Goal: Task Accomplishment & Management: Manage account settings

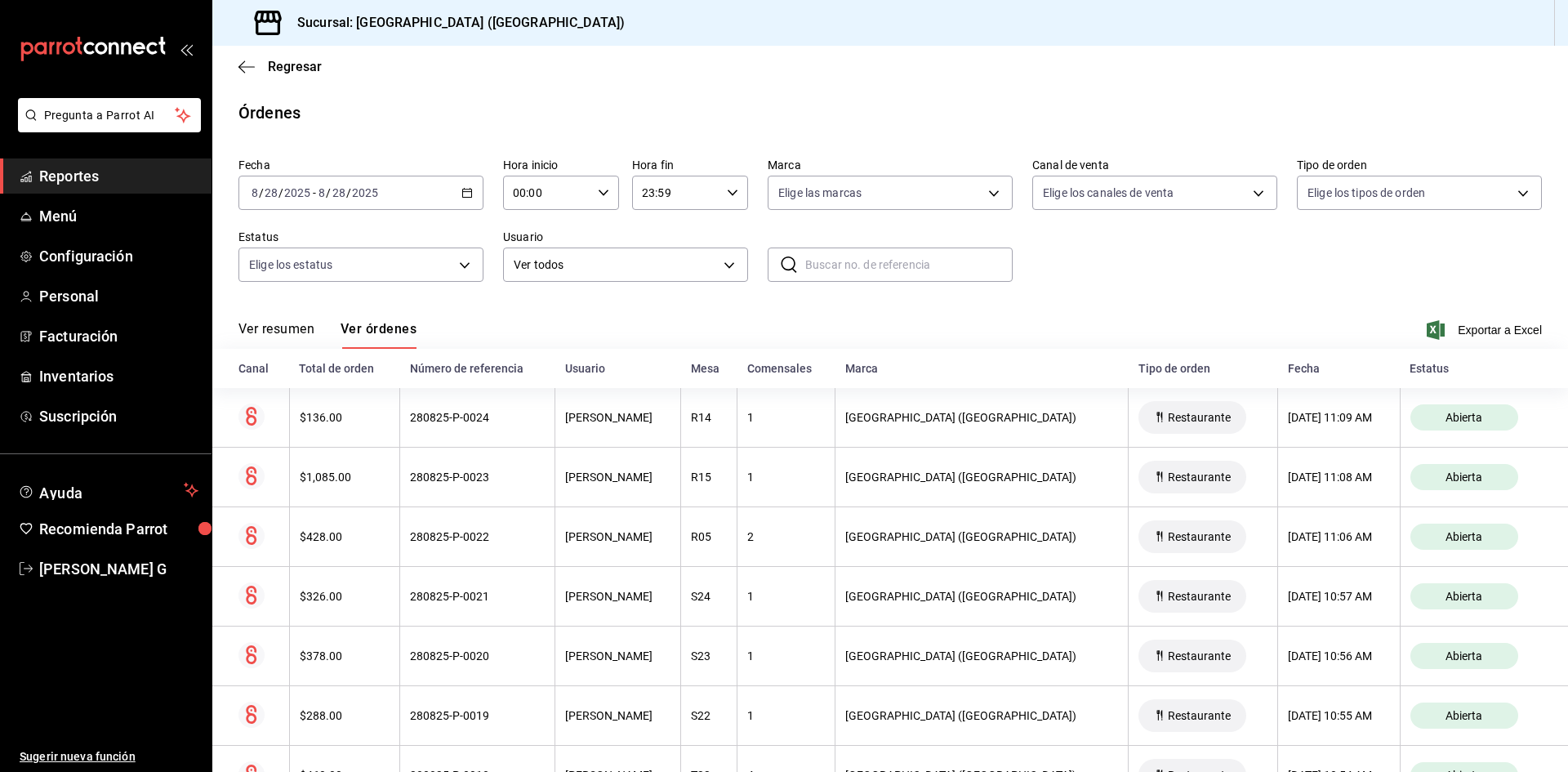
scroll to position [164, 0]
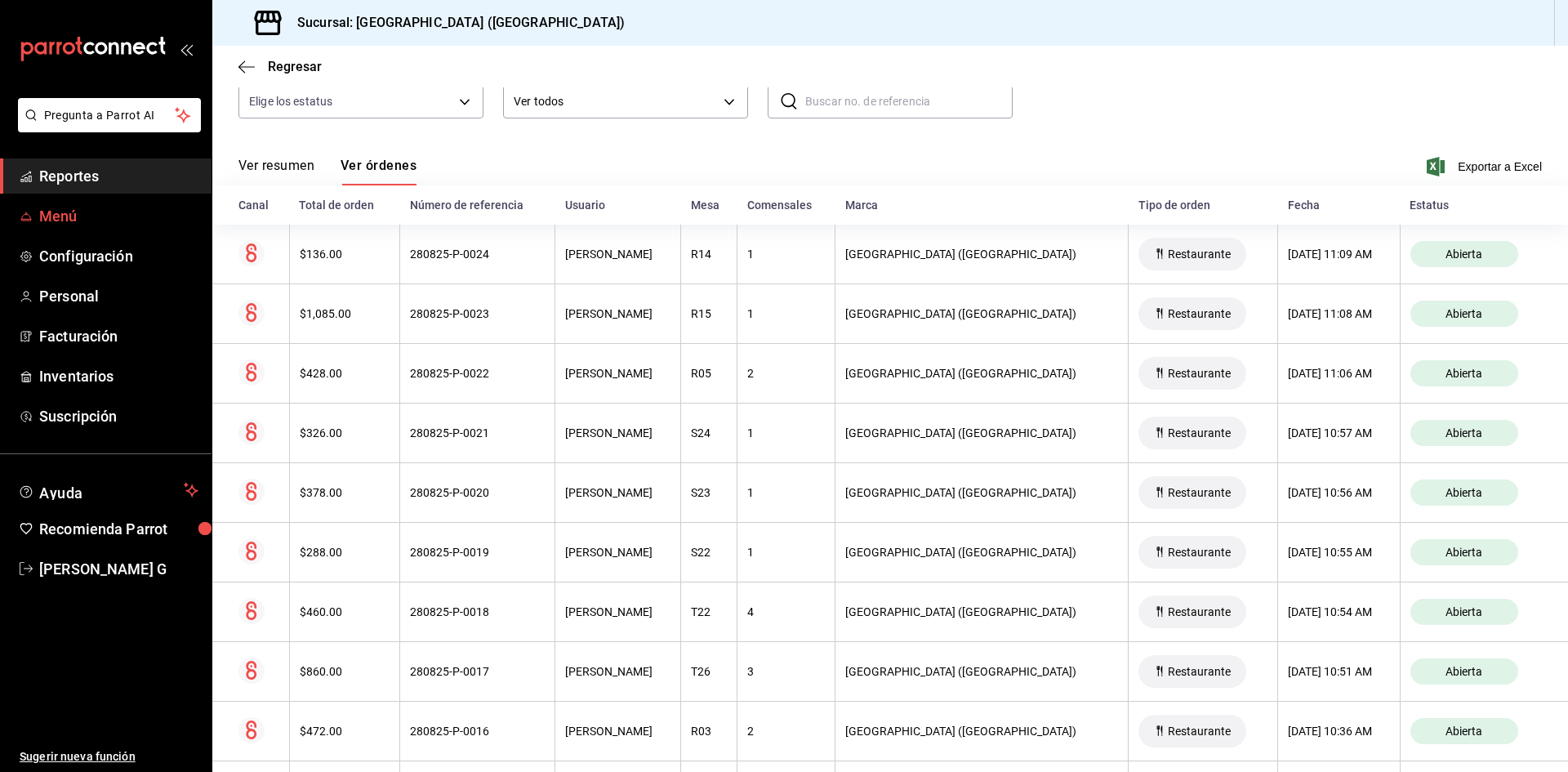
click at [112, 211] on span "Menú" at bounding box center [119, 216] width 159 height 22
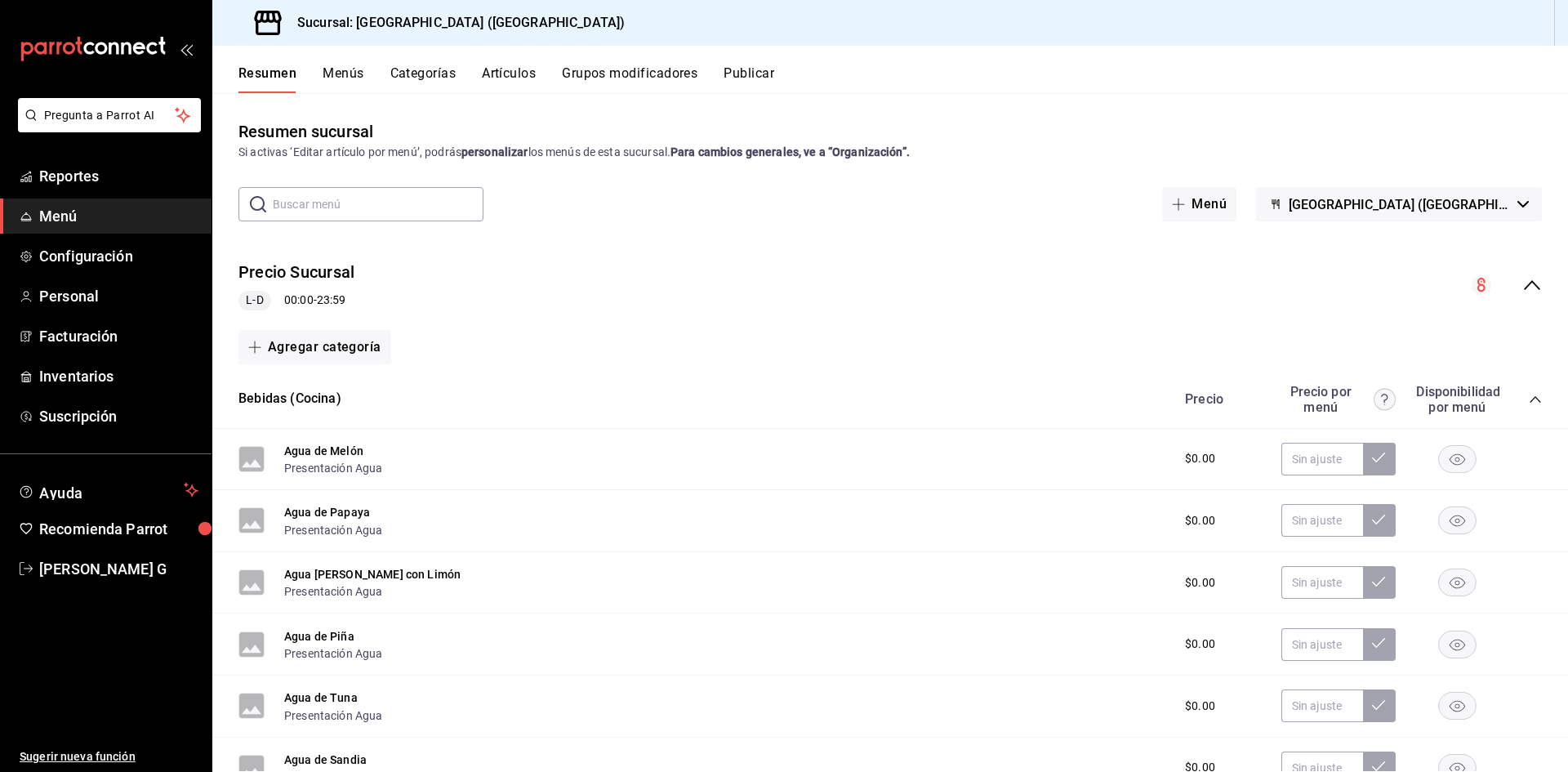
click at [498, 69] on button "Artículos" at bounding box center [508, 79] width 54 height 28
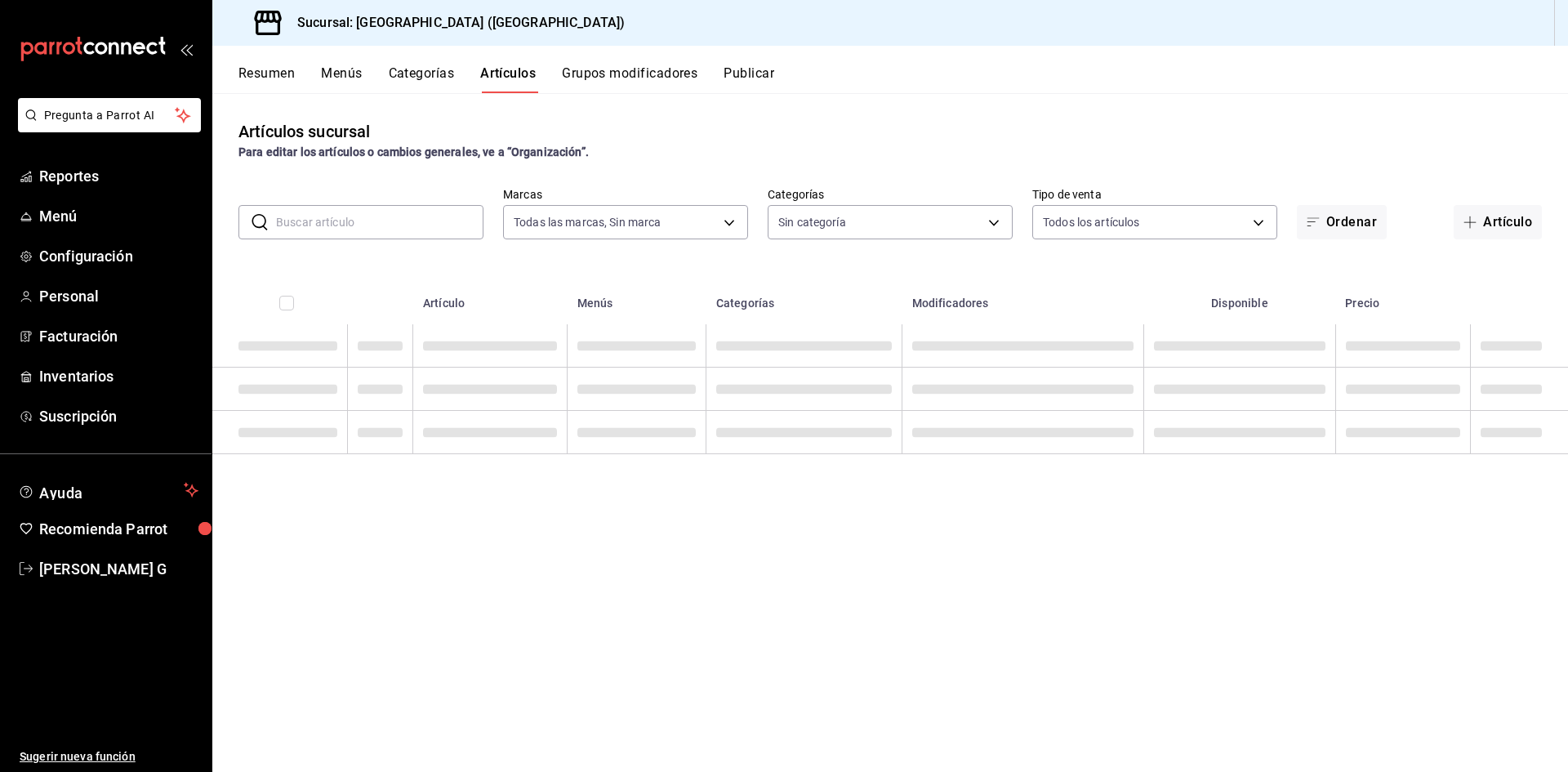
type input "c5b0ed81-af66-4c2d-afb4-f59aa1ecca2b"
type input "8c3fc7fb-afc8-4fcf-a35f-97b25a26b173,d858cdb4-7991-4d76-a946-9f508960b44e,730af…"
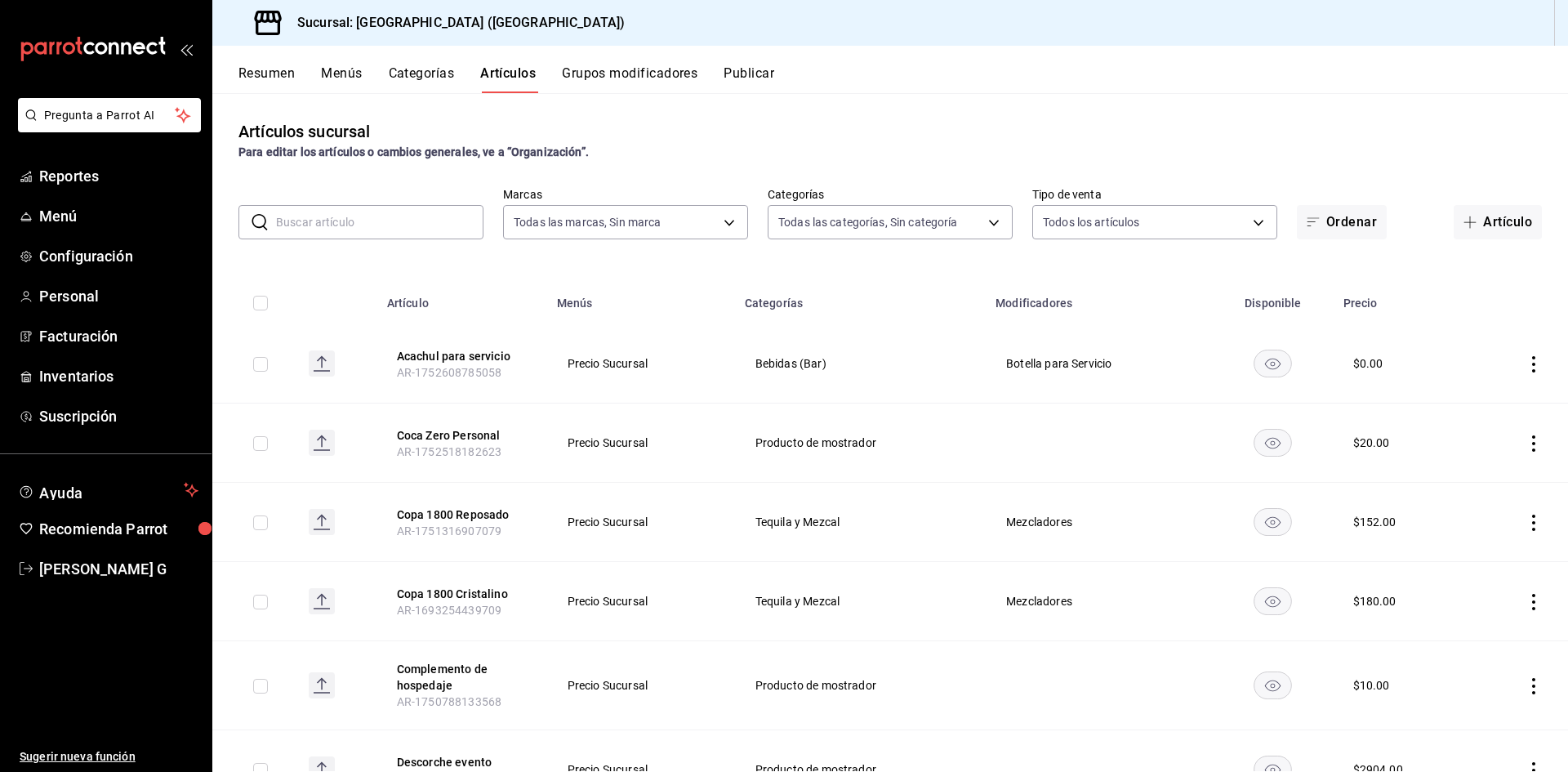
click at [414, 228] on input "text" at bounding box center [379, 222] width 207 height 33
type input "LIQUI"
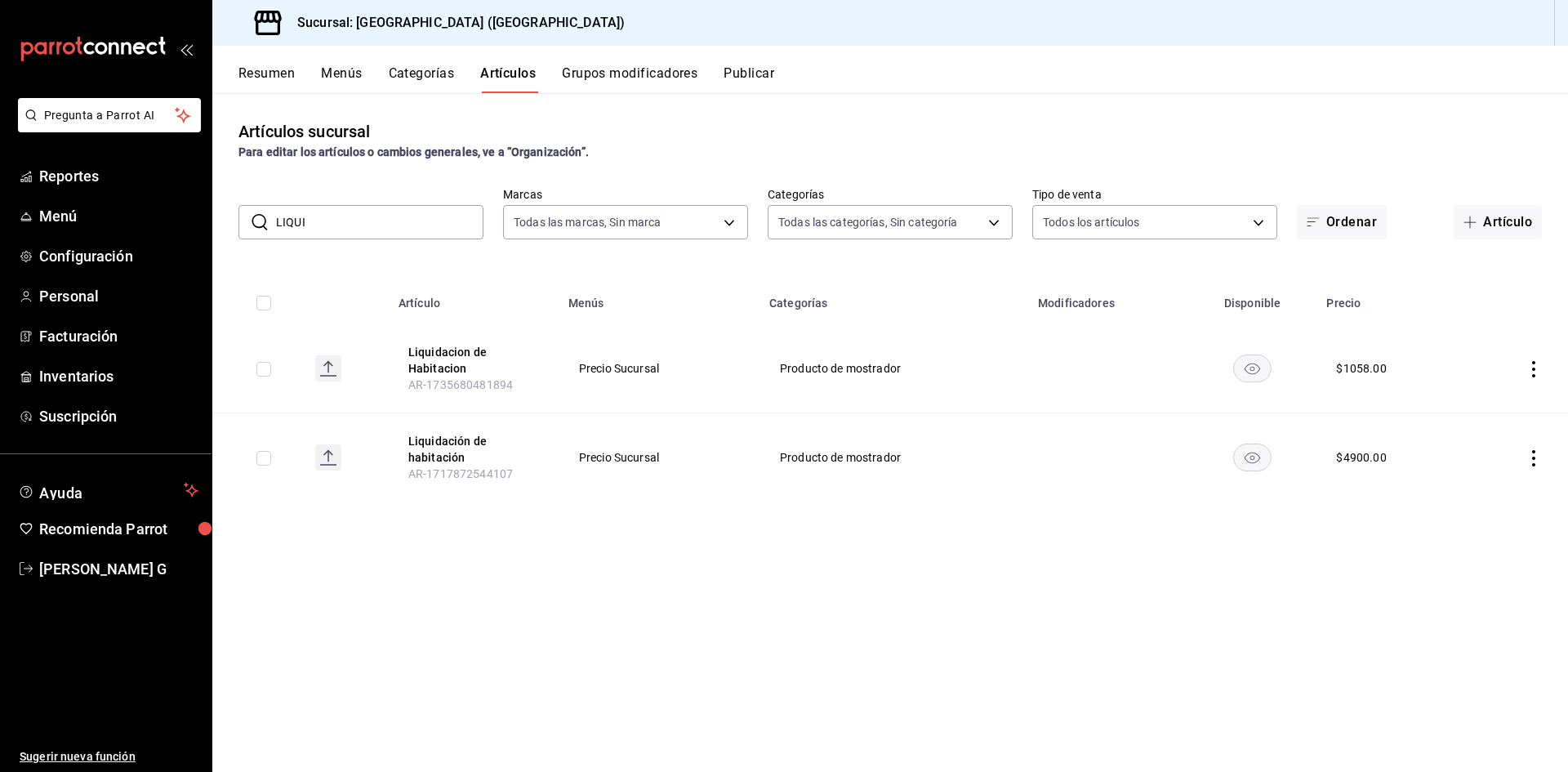
click at [1528, 368] on icon "actions" at bounding box center [1534, 368] width 16 height 16
click at [1457, 397] on div at bounding box center [1449, 406] width 29 height 19
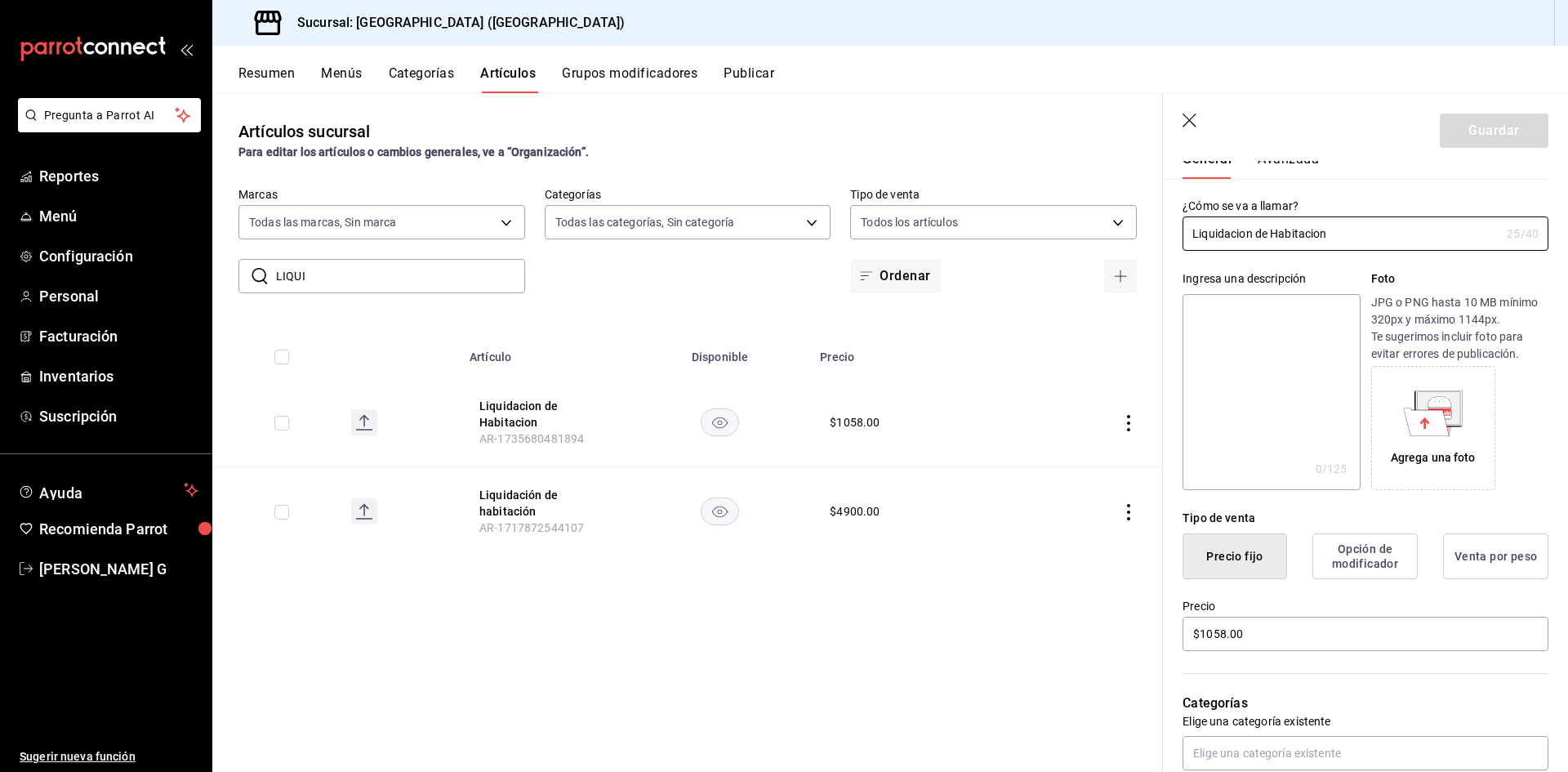
scroll to position [164, 0]
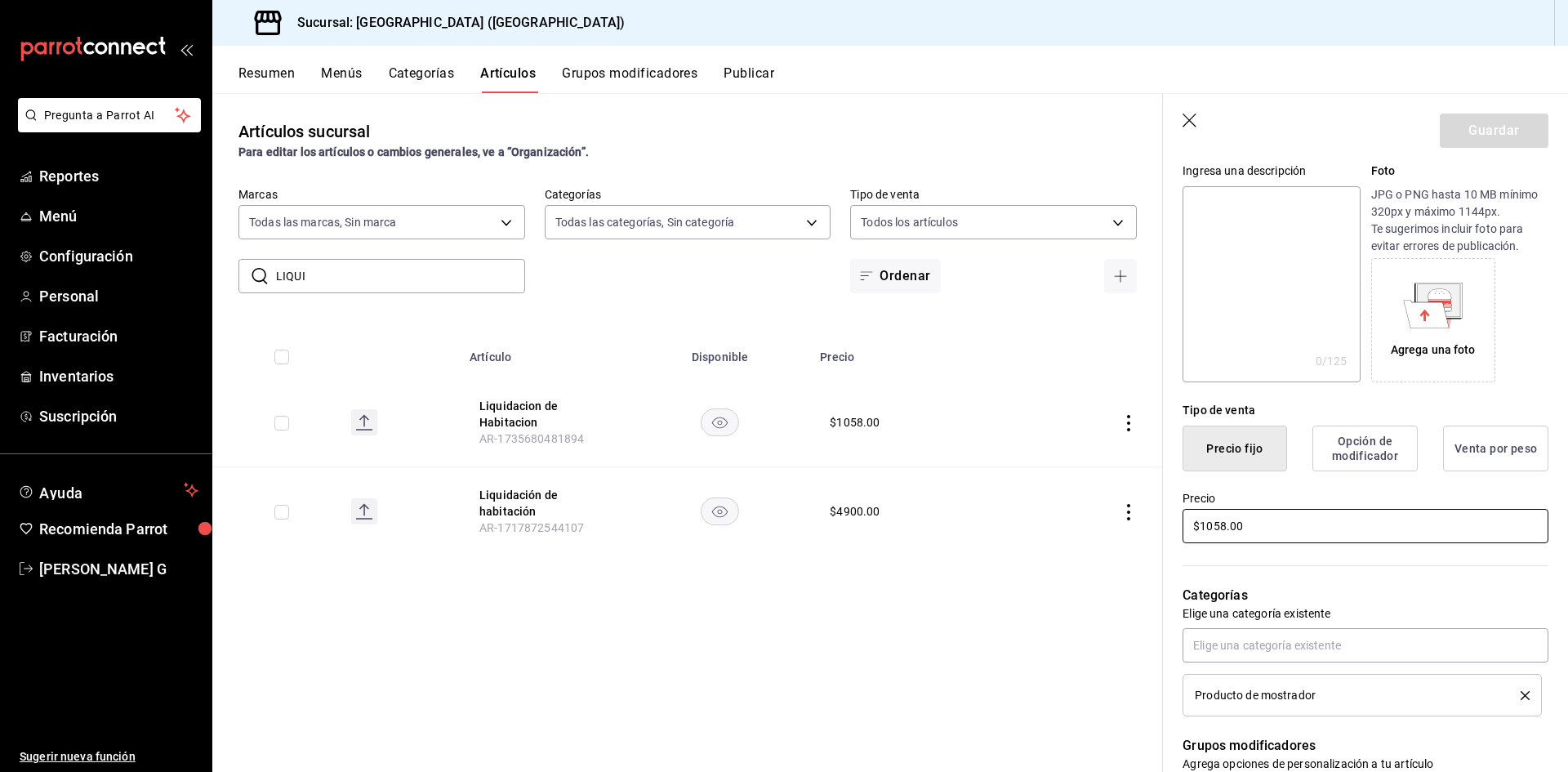
click at [1222, 528] on input "$1058.00" at bounding box center [1366, 526] width 366 height 34
drag, startPoint x: 1222, startPoint y: 528, endPoint x: 1220, endPoint y: 539, distance: 11.2
click at [1222, 530] on input "$1058.00" at bounding box center [1366, 526] width 366 height 34
click at [1223, 529] on input "$1058.00" at bounding box center [1366, 526] width 366 height 34
type input "$1224.00"
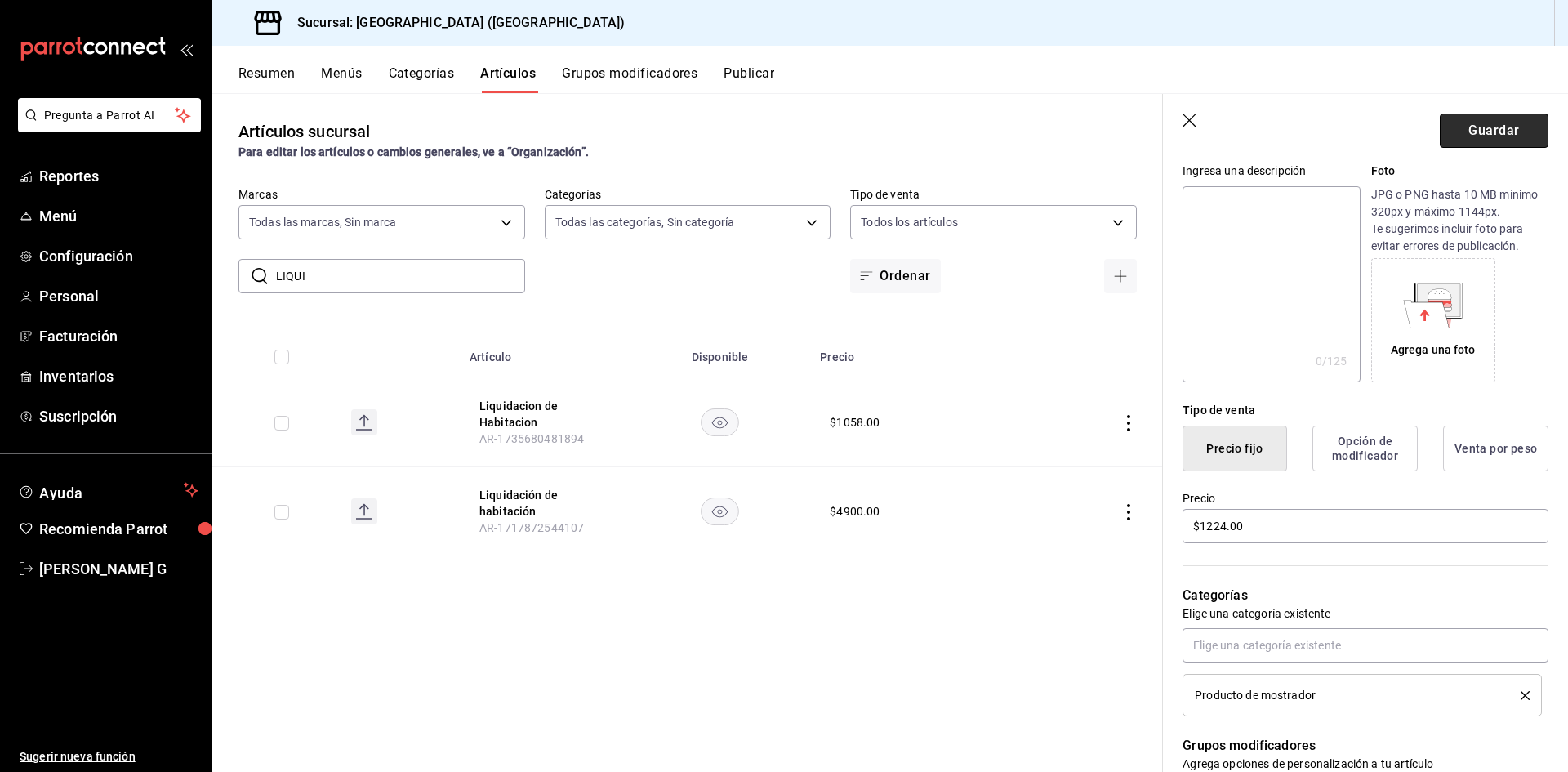
click at [1473, 145] on button "Guardar" at bounding box center [1493, 130] width 108 height 34
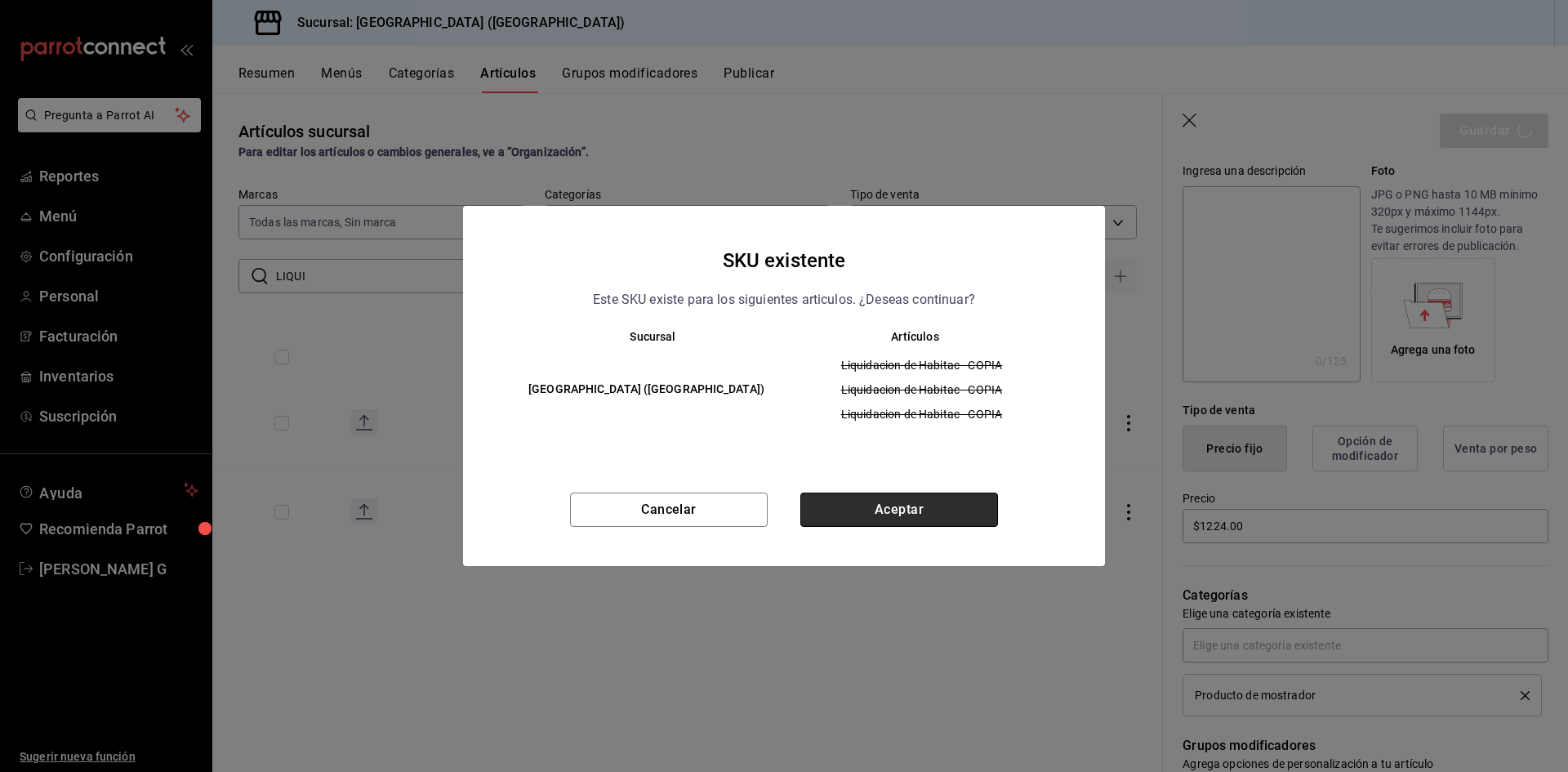
click at [967, 503] on button "Aceptar" at bounding box center [899, 509] width 198 height 34
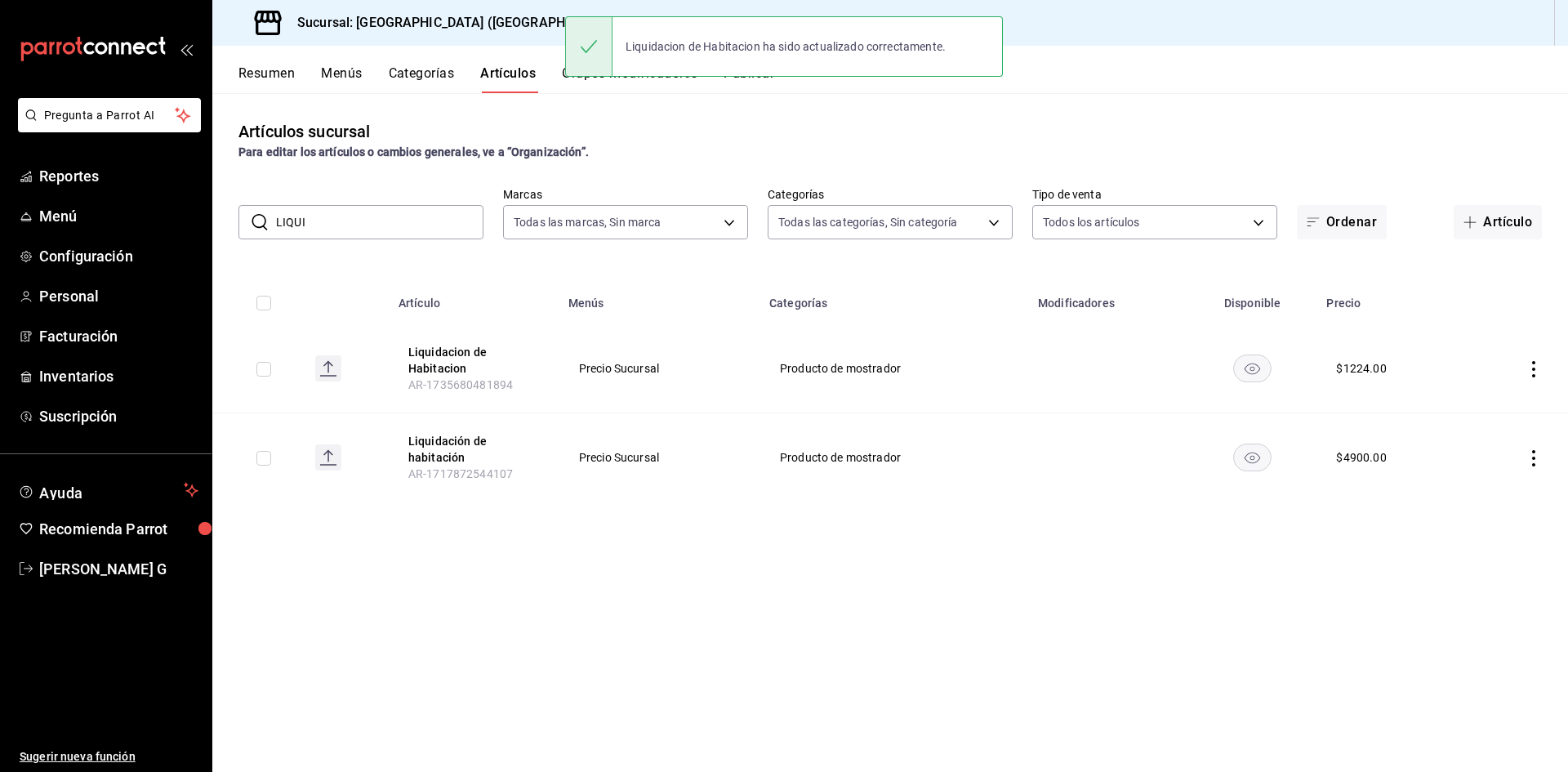
click at [766, 108] on div "Artículos sucursal Para editar los artículos o cambios generales, ve a “Organiz…" at bounding box center [890, 432] width 1356 height 678
click at [753, 90] on button "Publicar" at bounding box center [749, 79] width 50 height 28
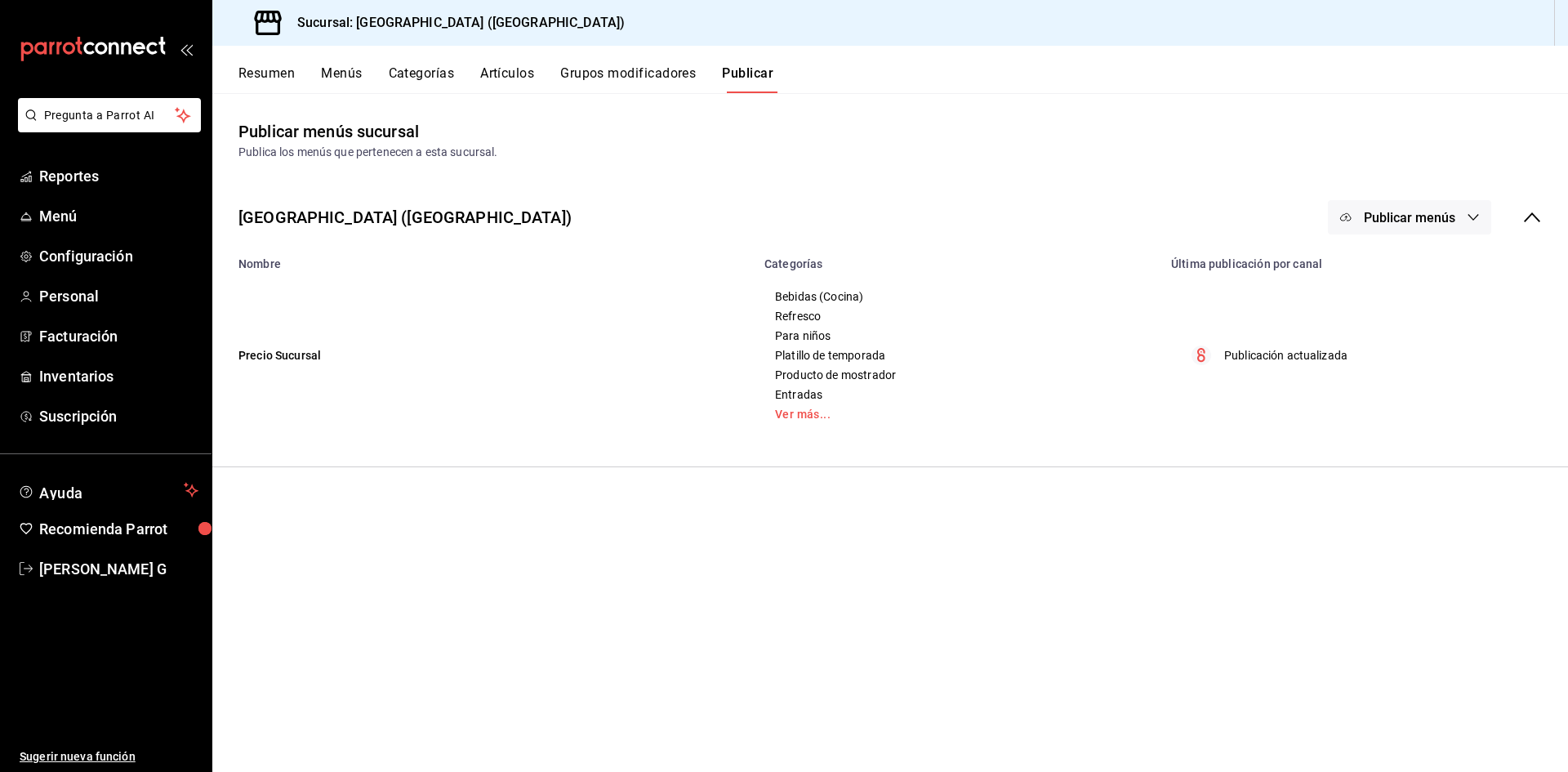
click at [1430, 237] on div "[GEOGRAPHIC_DATA] ([GEOGRAPHIC_DATA]) Publicar menús" at bounding box center [890, 217] width 1356 height 60
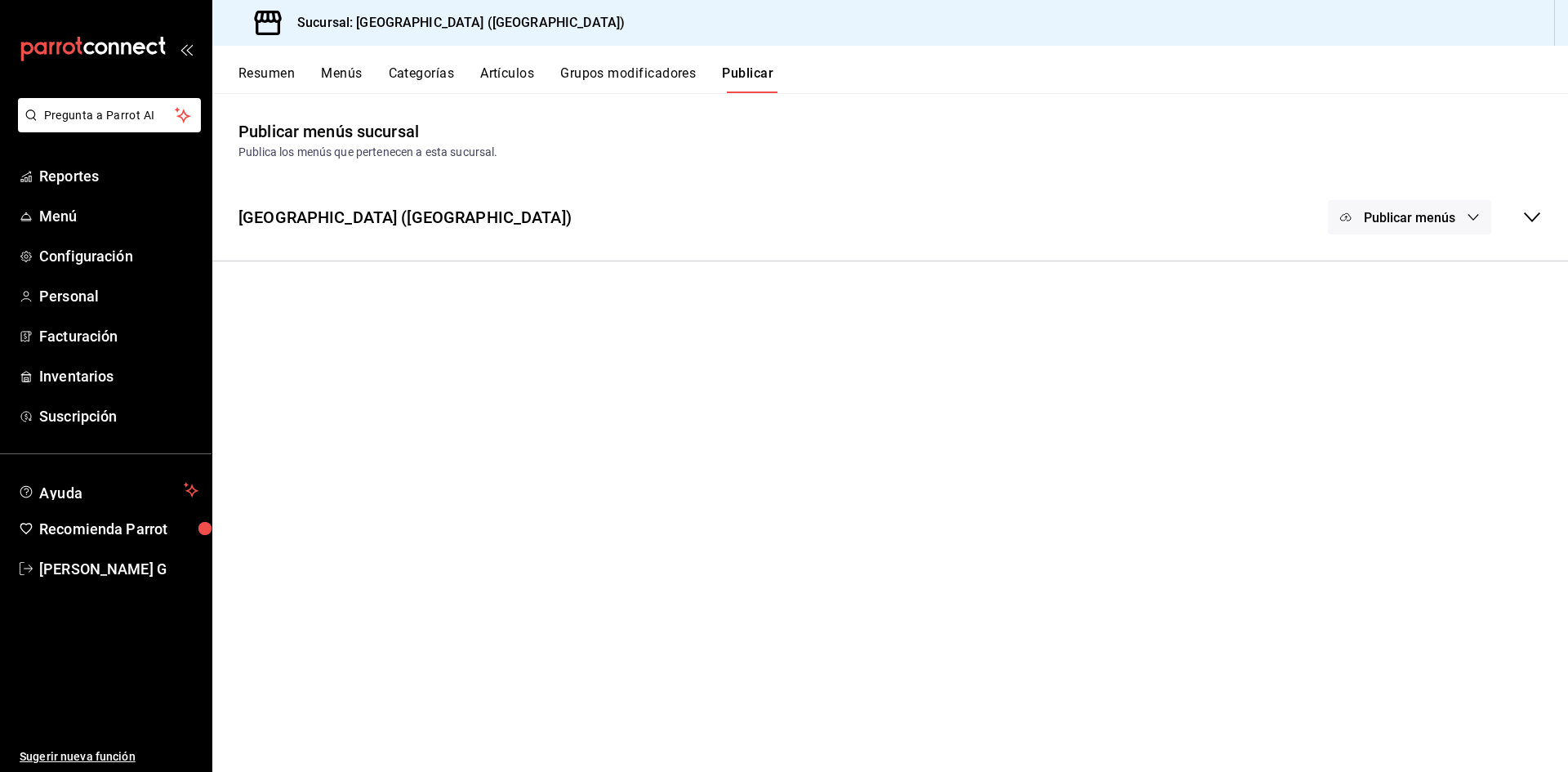
click at [1424, 216] on span "Publicar menús" at bounding box center [1409, 217] width 91 height 15
click at [1399, 264] on span "Punto de venta" at bounding box center [1433, 271] width 78 height 17
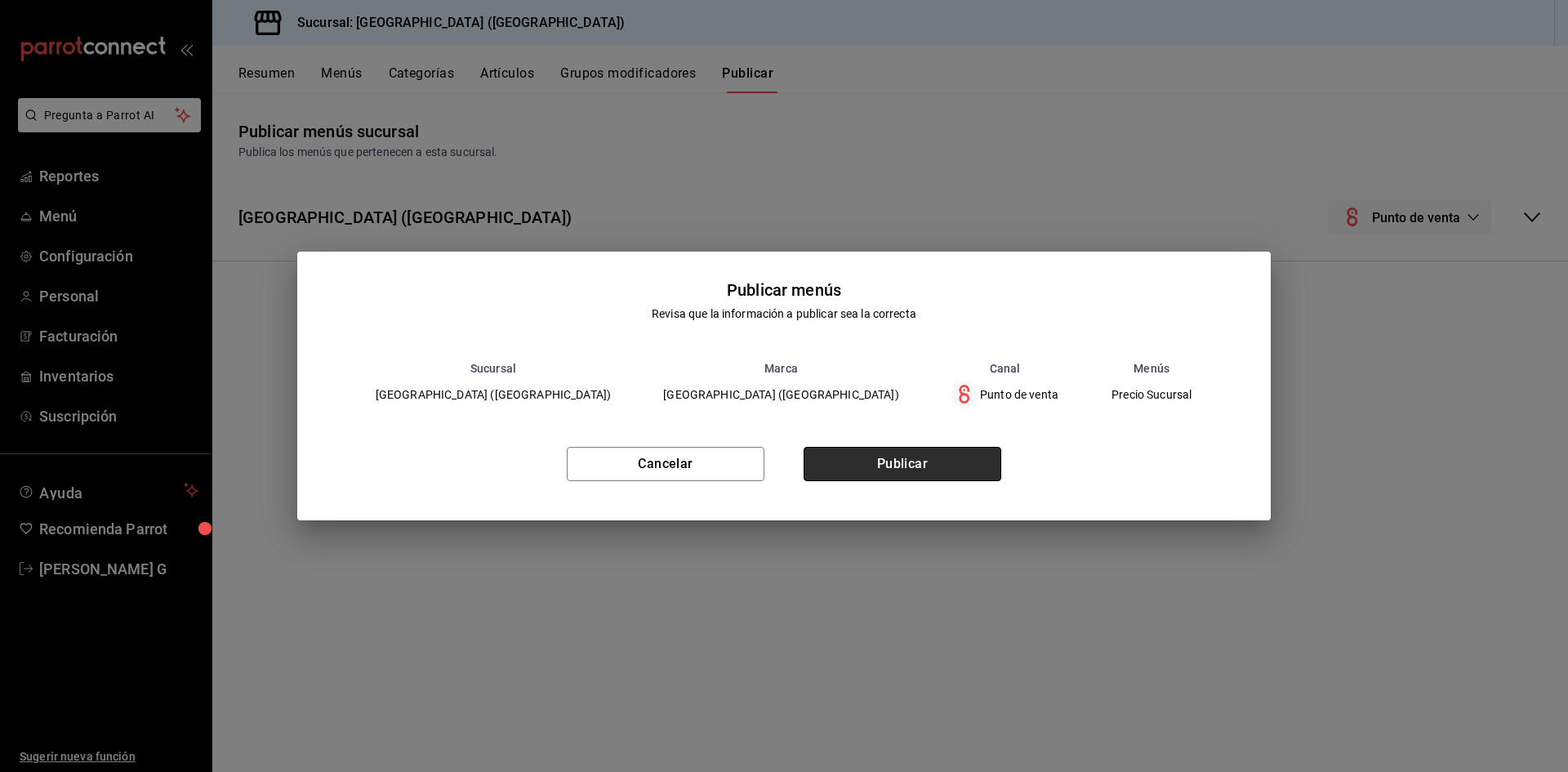
click at [947, 466] on button "Publicar" at bounding box center [903, 464] width 198 height 34
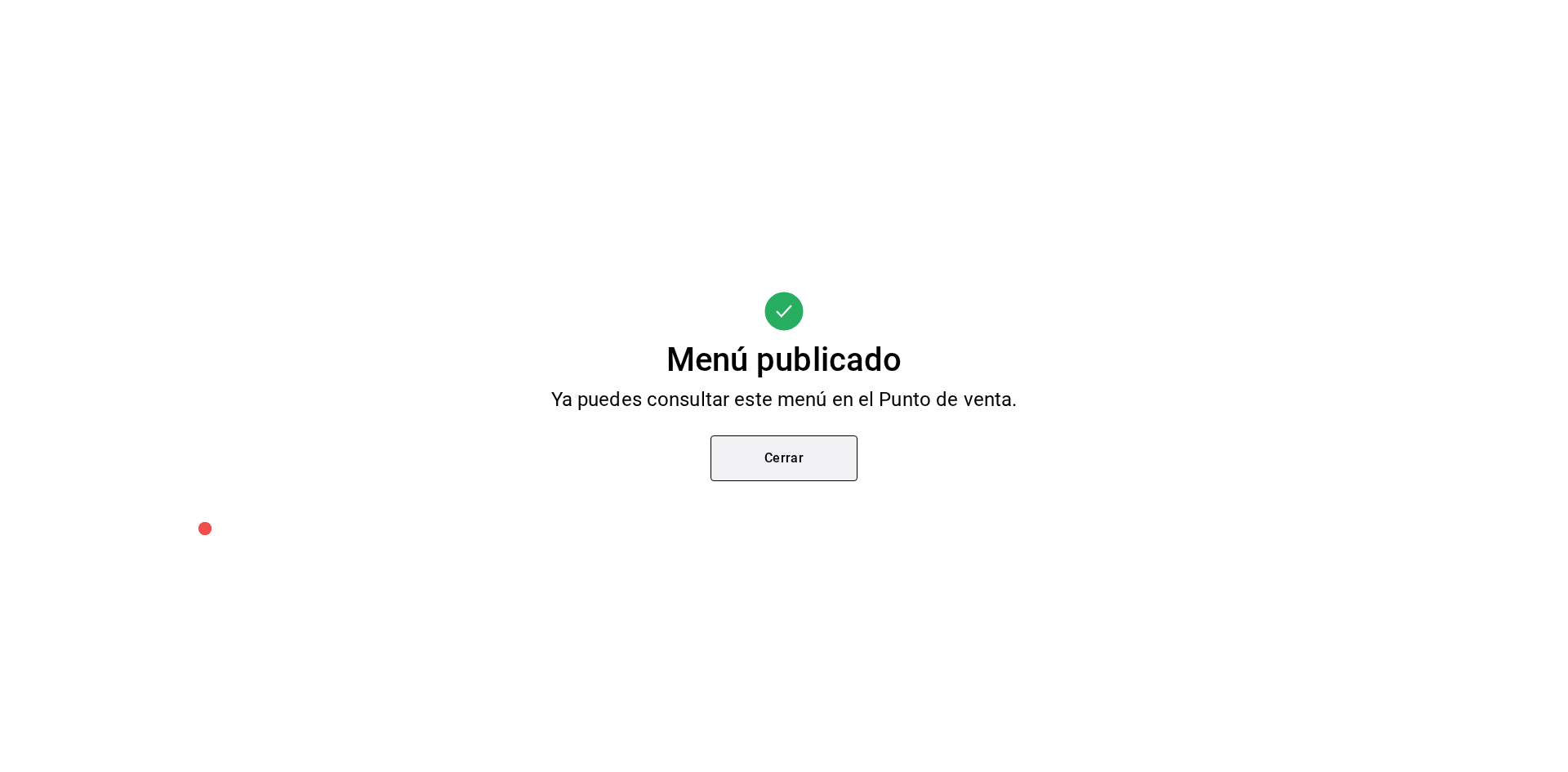
click at [826, 449] on button "Cerrar" at bounding box center [784, 458] width 147 height 46
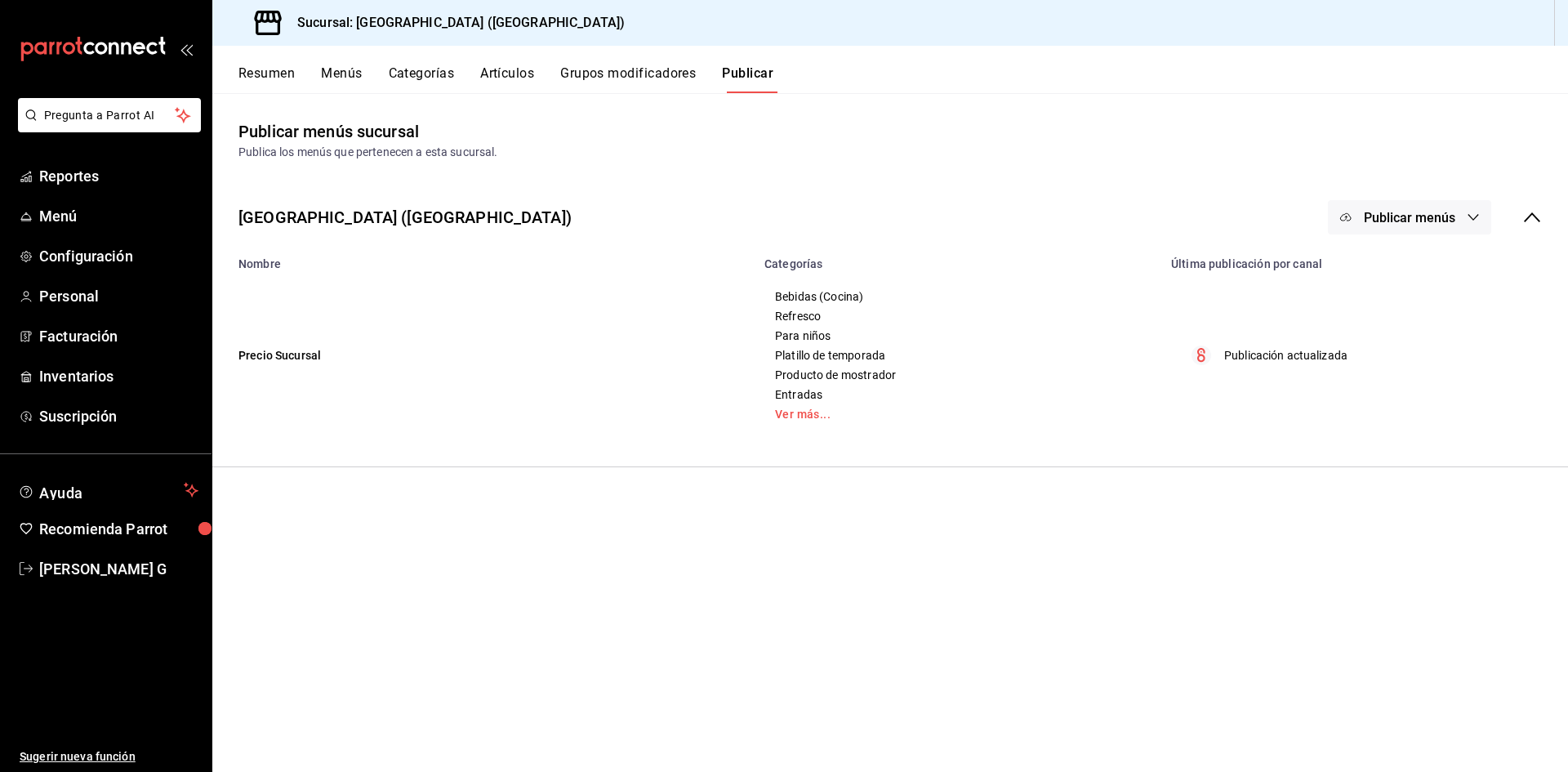
click at [519, 76] on button "Artículos" at bounding box center [507, 79] width 54 height 28
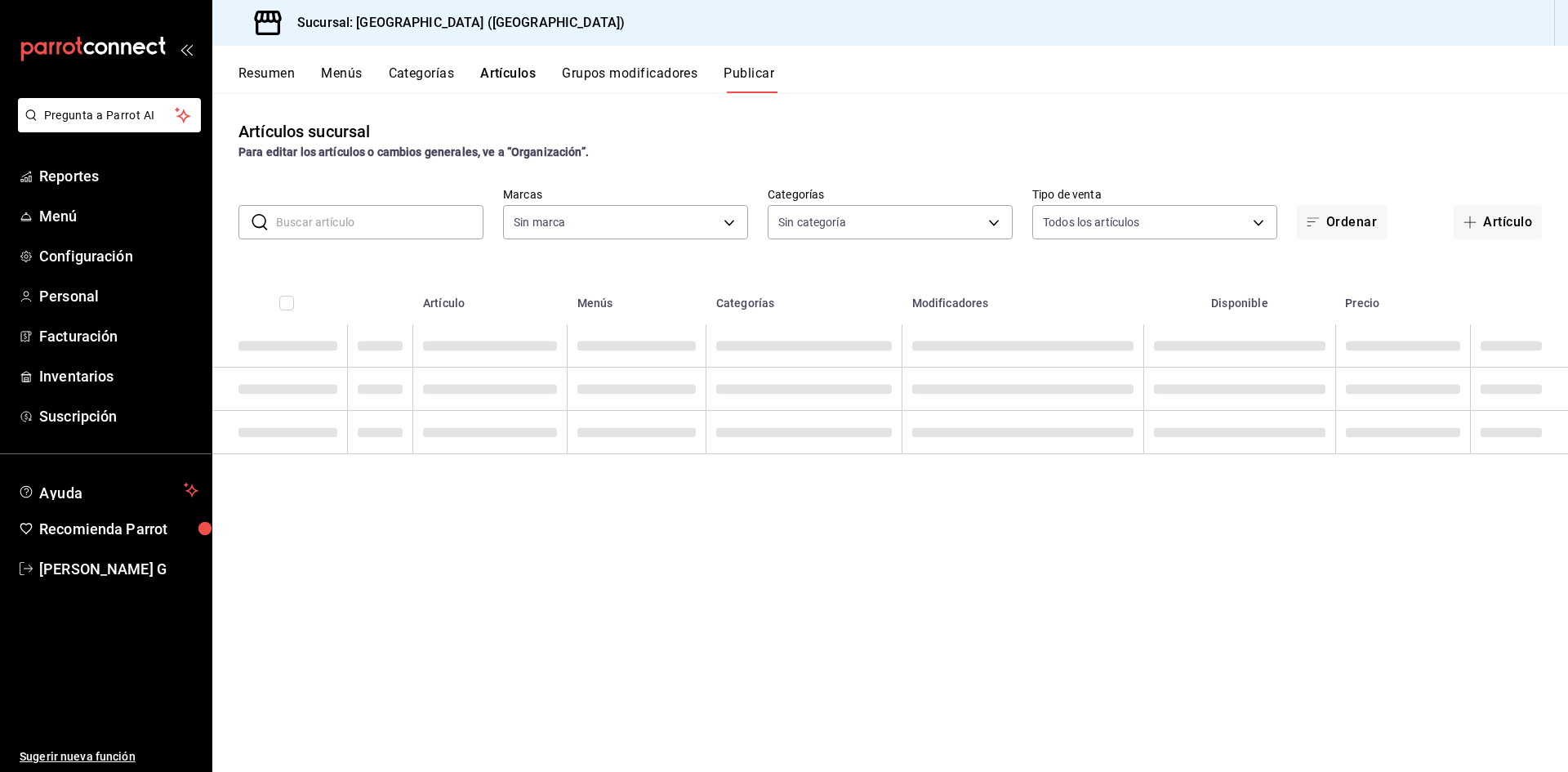
type input "c5b0ed81-af66-4c2d-afb4-f59aa1ecca2b"
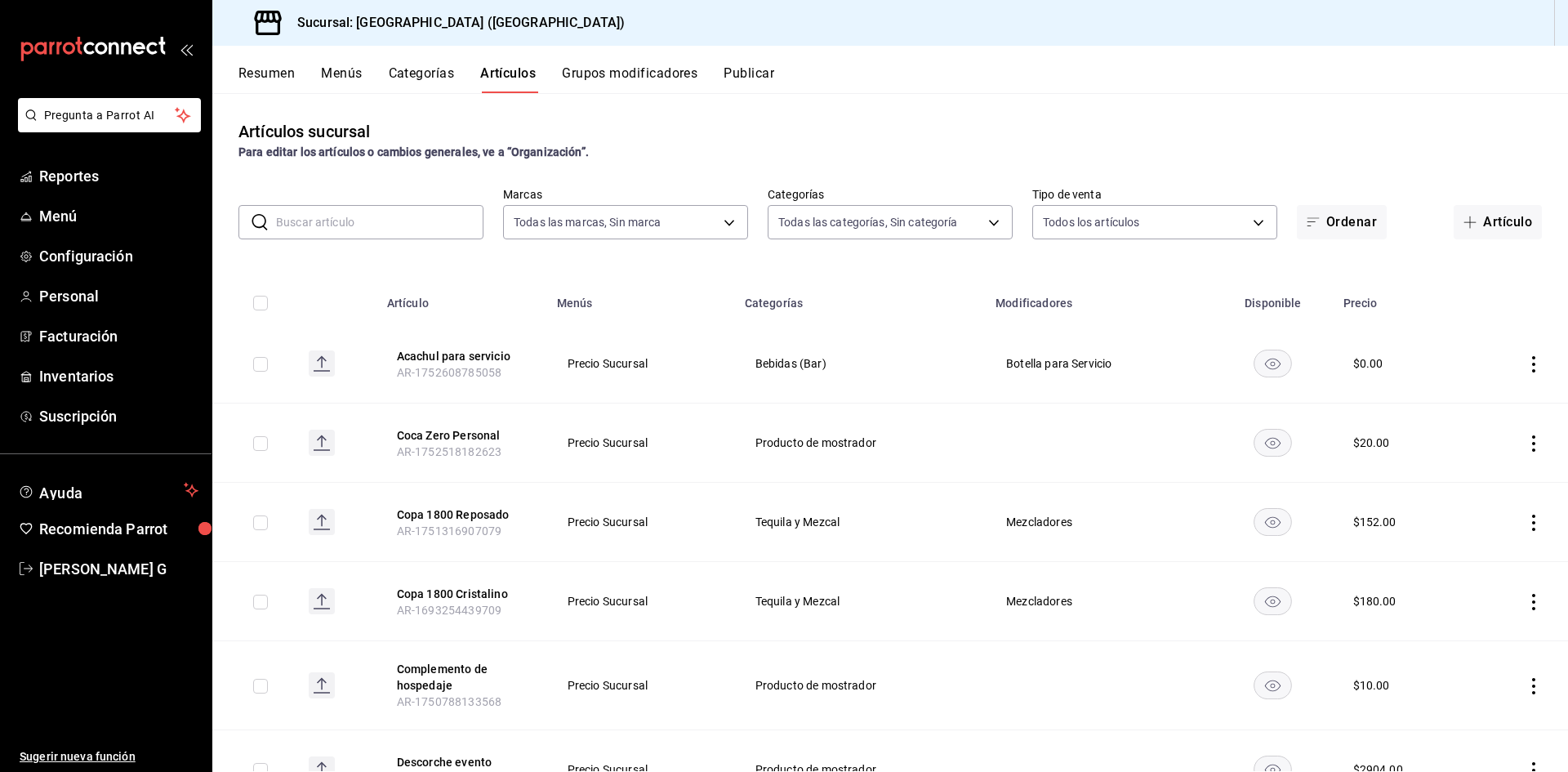
type input "8c3fc7fb-afc8-4fcf-a35f-97b25a26b173,d858cdb4-7991-4d76-a946-9f508960b44e,730af…"
drag, startPoint x: 345, startPoint y: 236, endPoint x: 355, endPoint y: 229, distance: 12.2
click at [345, 236] on input "text" at bounding box center [379, 222] width 207 height 33
type input "LIQUI"
